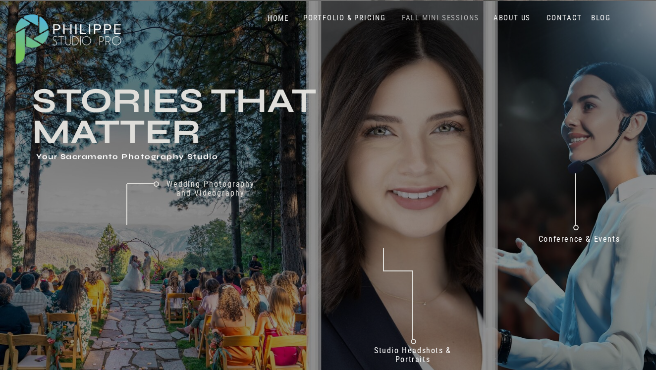
click at [432, 17] on nav "FALL MINI SESSIONS" at bounding box center [441, 17] width 82 height 9
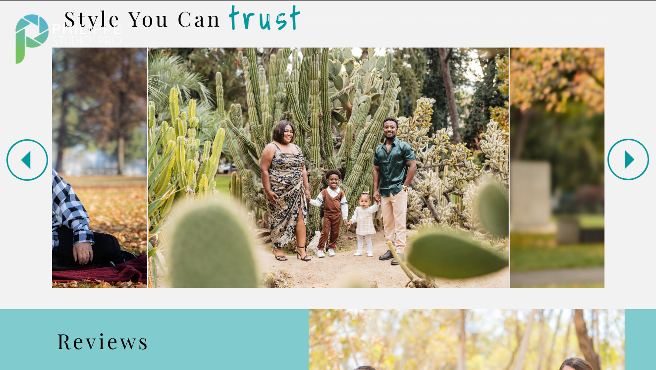
scroll to position [976, 0]
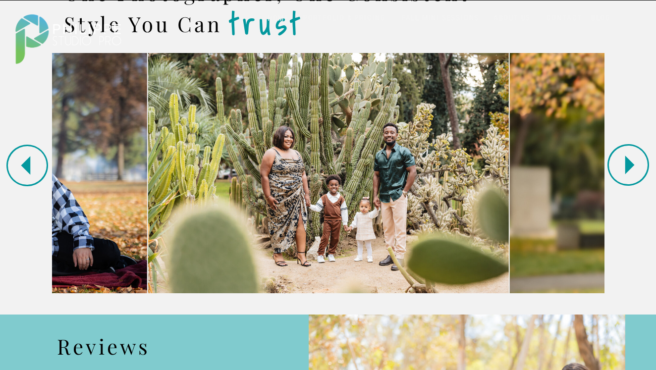
click at [627, 166] on polygon at bounding box center [630, 165] width 9 height 19
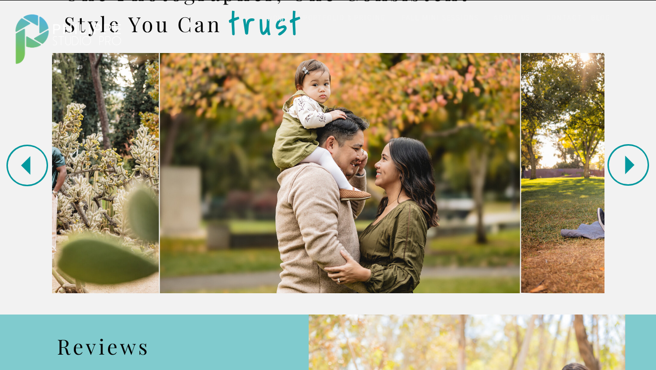
click at [627, 166] on polygon at bounding box center [630, 165] width 9 height 19
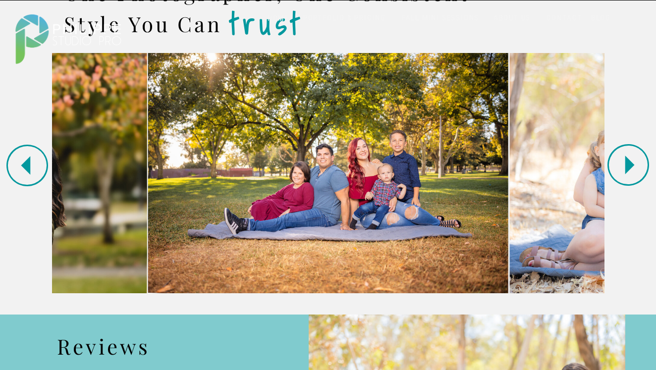
click at [627, 166] on polygon at bounding box center [630, 165] width 9 height 19
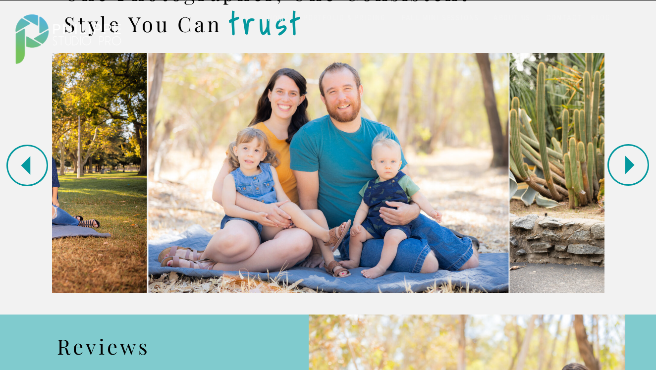
click at [627, 167] on polygon at bounding box center [630, 165] width 9 height 19
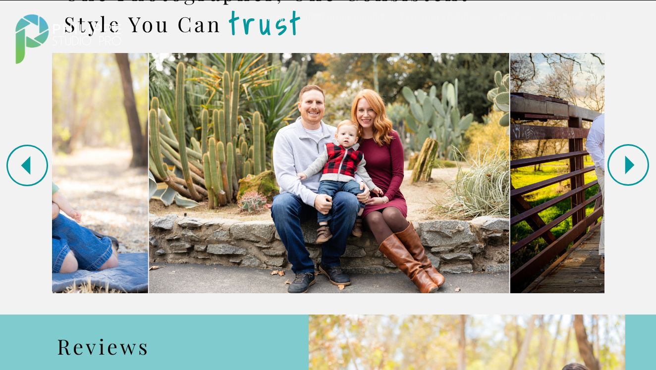
click at [627, 167] on polygon at bounding box center [630, 165] width 9 height 19
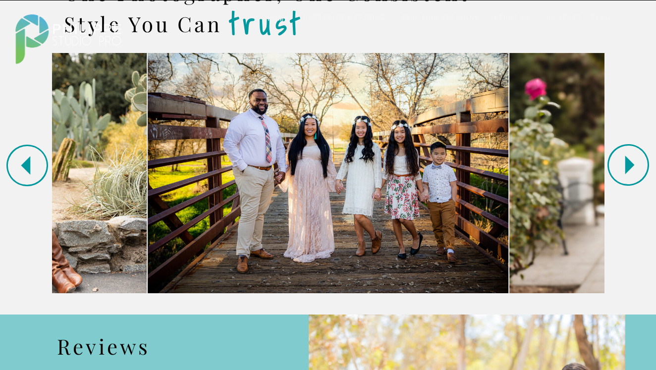
click at [627, 167] on polygon at bounding box center [630, 165] width 9 height 19
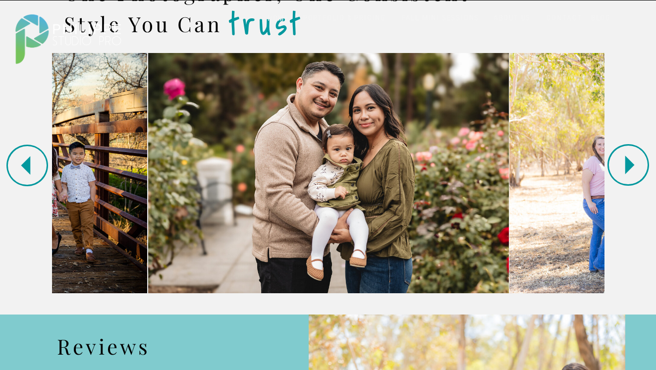
click at [627, 167] on polygon at bounding box center [630, 165] width 9 height 19
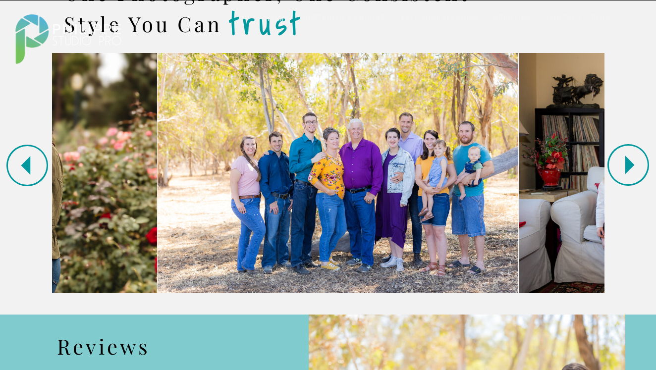
click at [627, 167] on polygon at bounding box center [630, 165] width 9 height 19
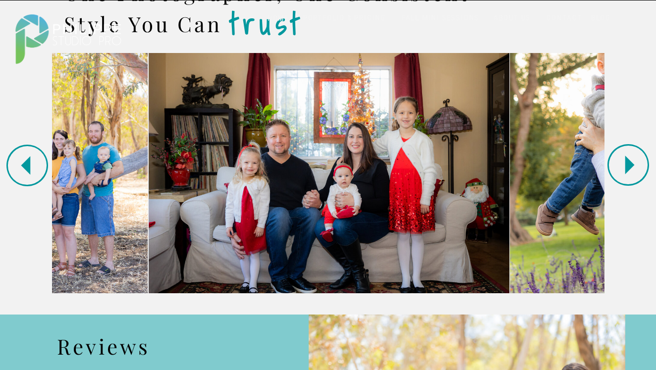
click at [627, 167] on polygon at bounding box center [630, 165] width 9 height 19
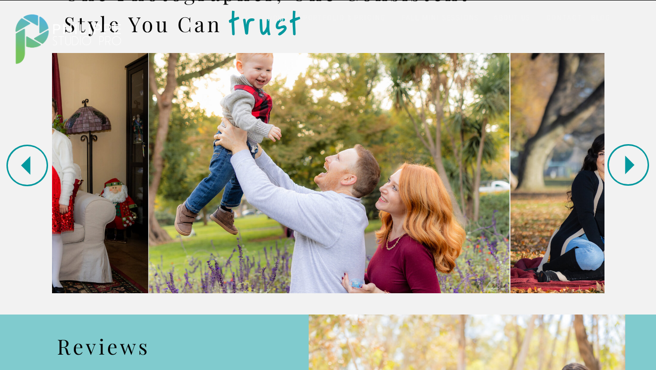
click at [627, 167] on polygon at bounding box center [630, 165] width 9 height 19
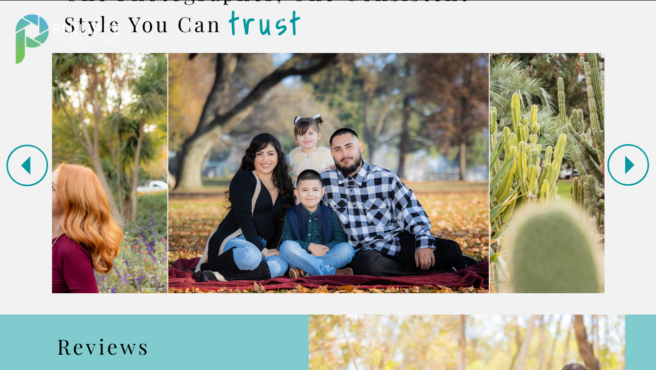
click at [627, 167] on polygon at bounding box center [630, 165] width 9 height 19
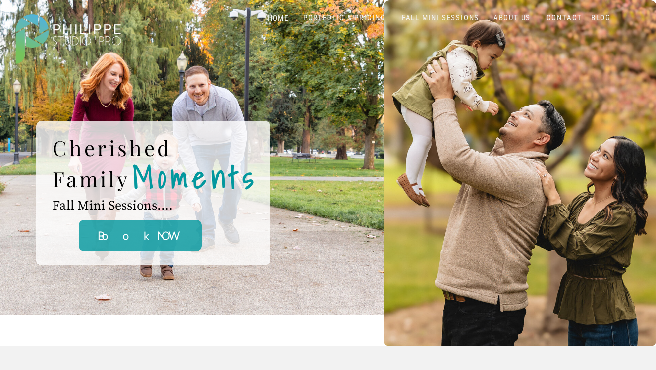
scroll to position [0, 0]
click at [80, 37] on div at bounding box center [67, 37] width 123 height 65
